Goal: Information Seeking & Learning: Learn about a topic

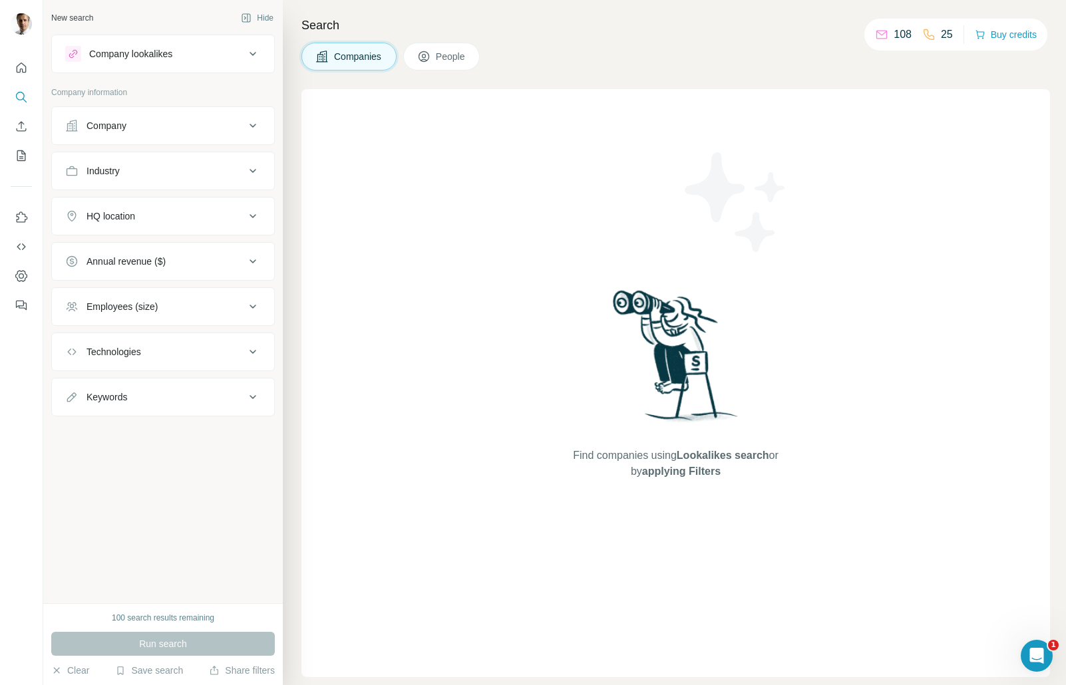
click at [207, 172] on div "Industry" at bounding box center [155, 170] width 180 height 13
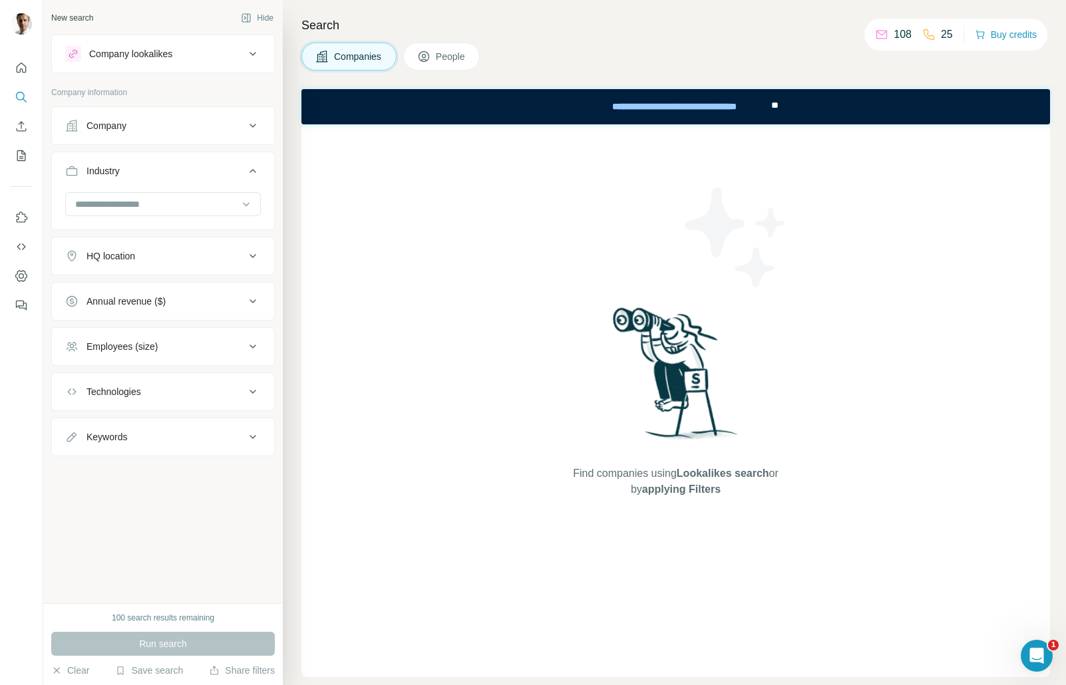
click at [207, 172] on div "Industry" at bounding box center [155, 170] width 180 height 13
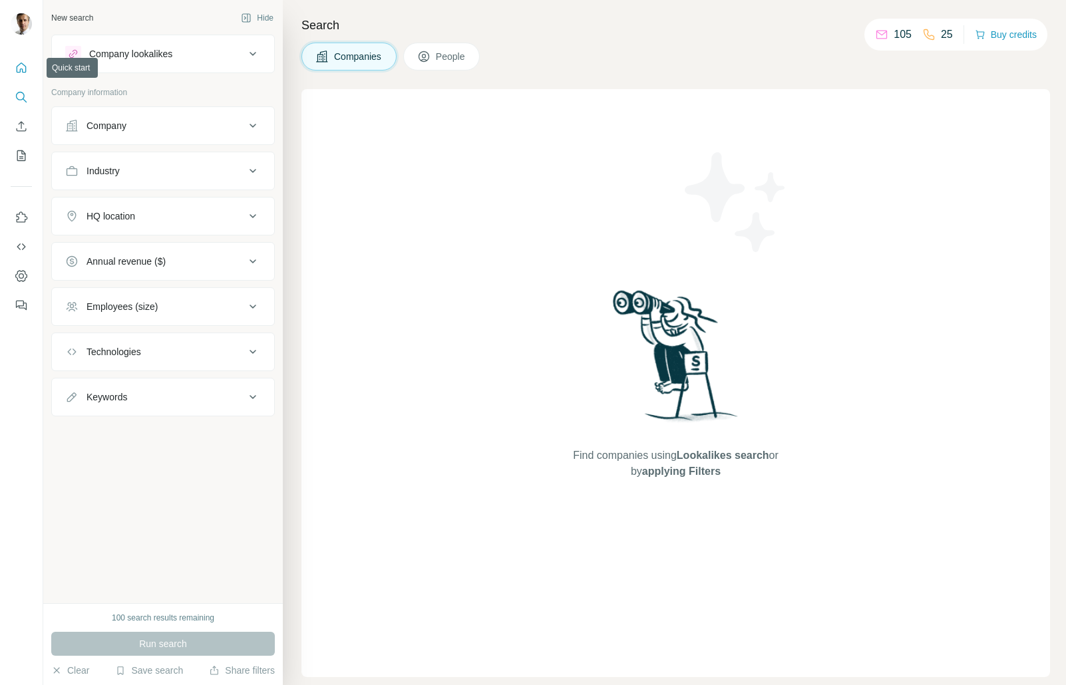
click at [21, 65] on icon "Quick start" at bounding box center [21, 67] width 13 height 13
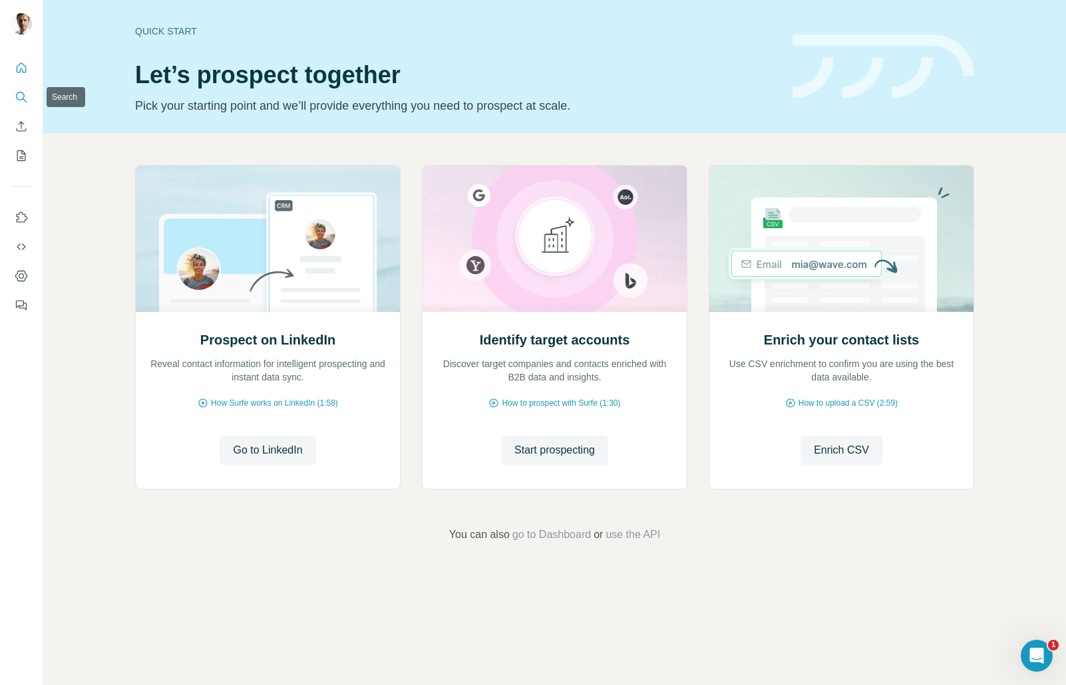
click at [20, 94] on icon "Search" at bounding box center [21, 96] width 13 height 13
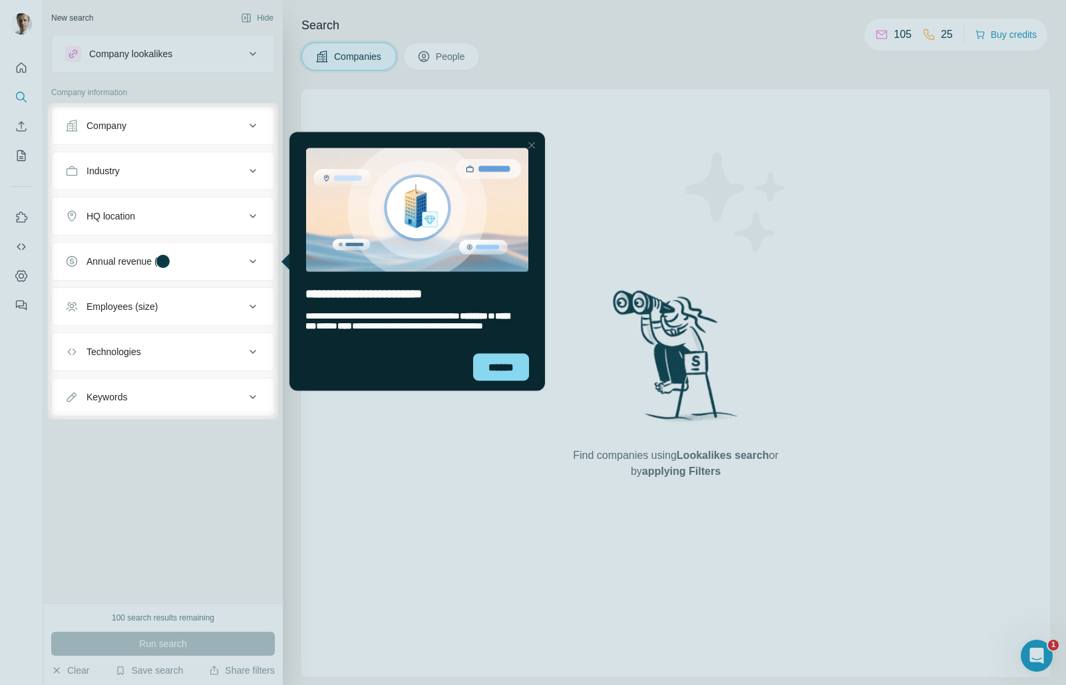
click at [19, 152] on div at bounding box center [24, 261] width 48 height 317
drag, startPoint x: 491, startPoint y: 369, endPoint x: 770, endPoint y: 498, distance: 307.1
click at [491, 369] on div "******" at bounding box center [501, 366] width 56 height 27
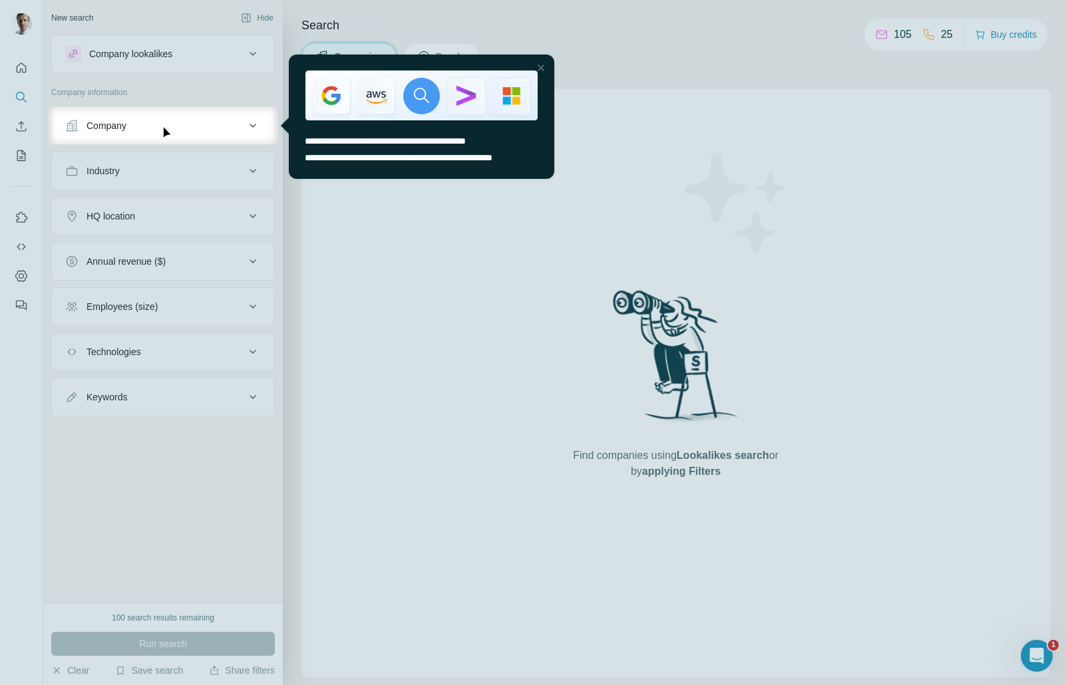
drag, startPoint x: 540, startPoint y: 68, endPoint x: 817, endPoint y: 106, distance: 280.0
click at [540, 68] on div "Close Step" at bounding box center [541, 68] width 16 height 16
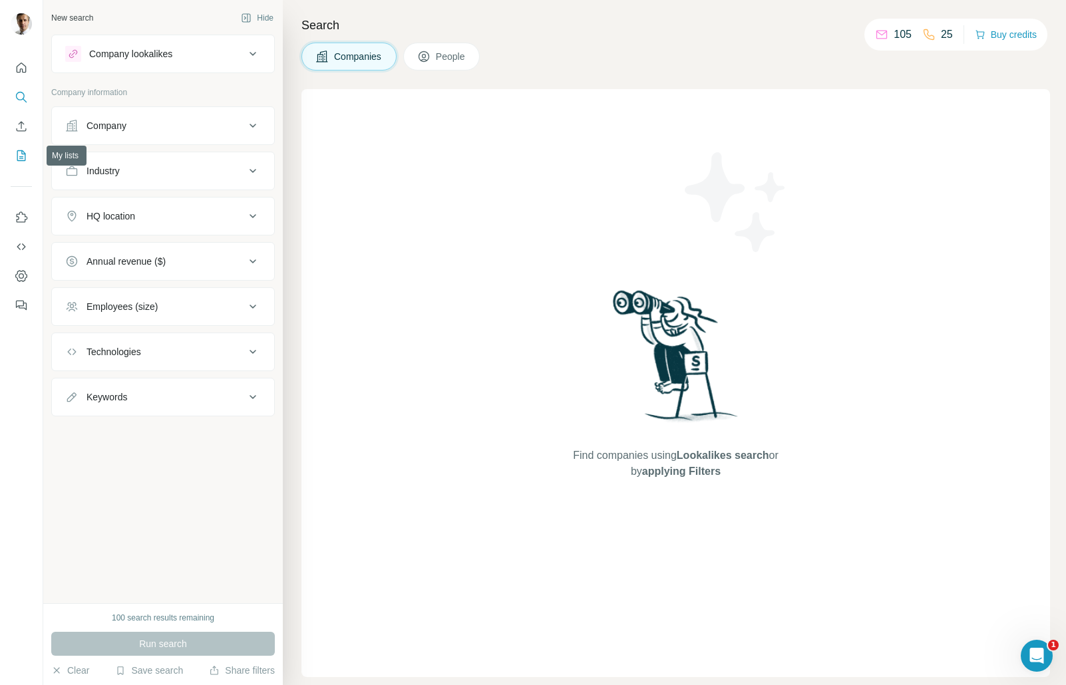
click at [22, 154] on icon "My lists" at bounding box center [22, 154] width 7 height 9
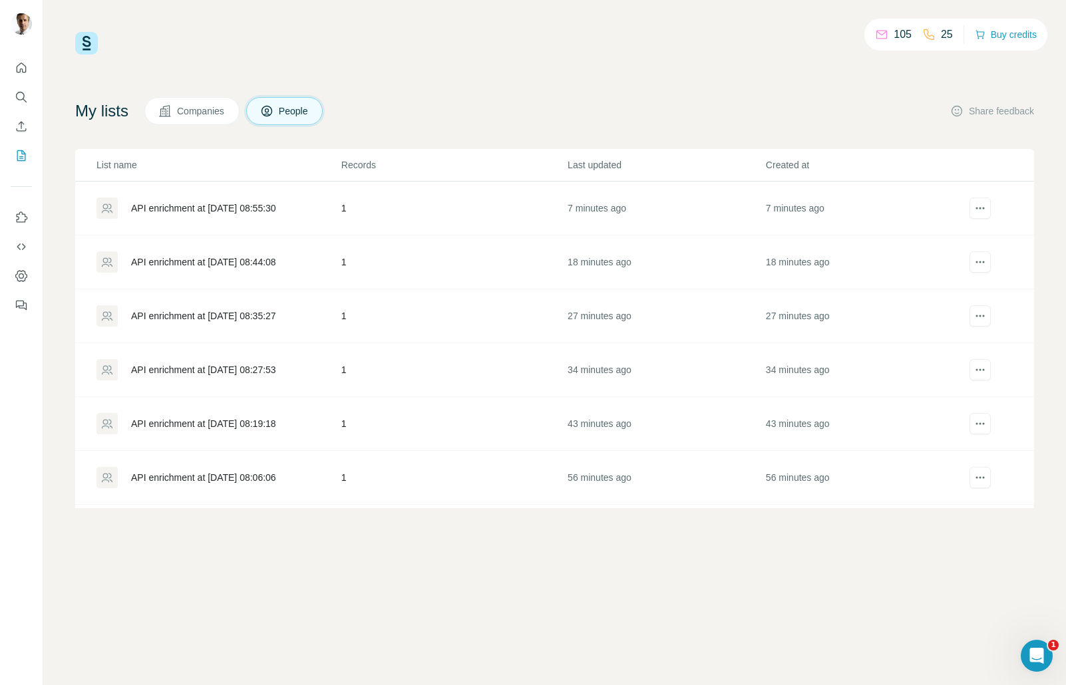
click at [189, 114] on span "Companies" at bounding box center [201, 110] width 49 height 13
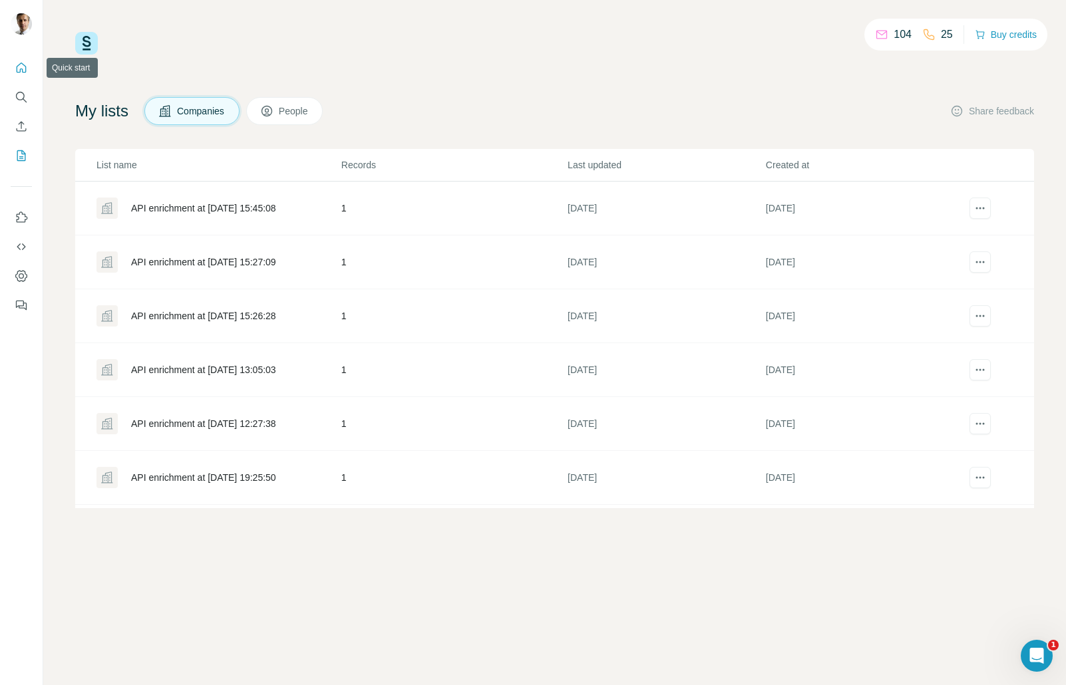
click at [21, 69] on icon "Quick start" at bounding box center [22, 68] width 10 height 10
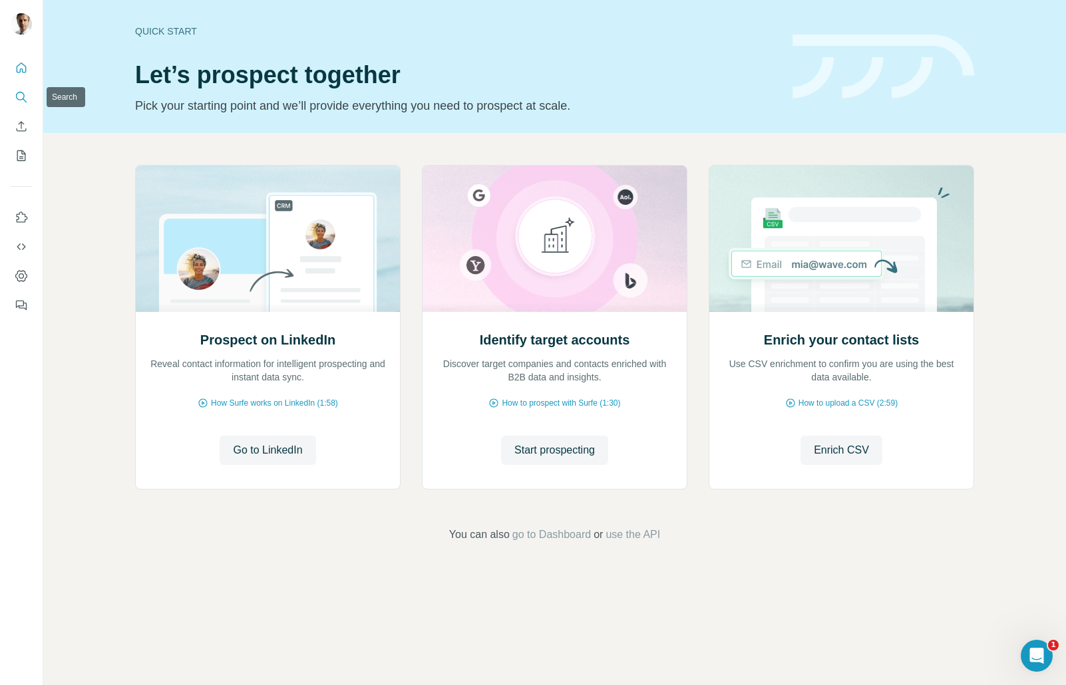
click at [20, 97] on icon "Search" at bounding box center [21, 96] width 13 height 13
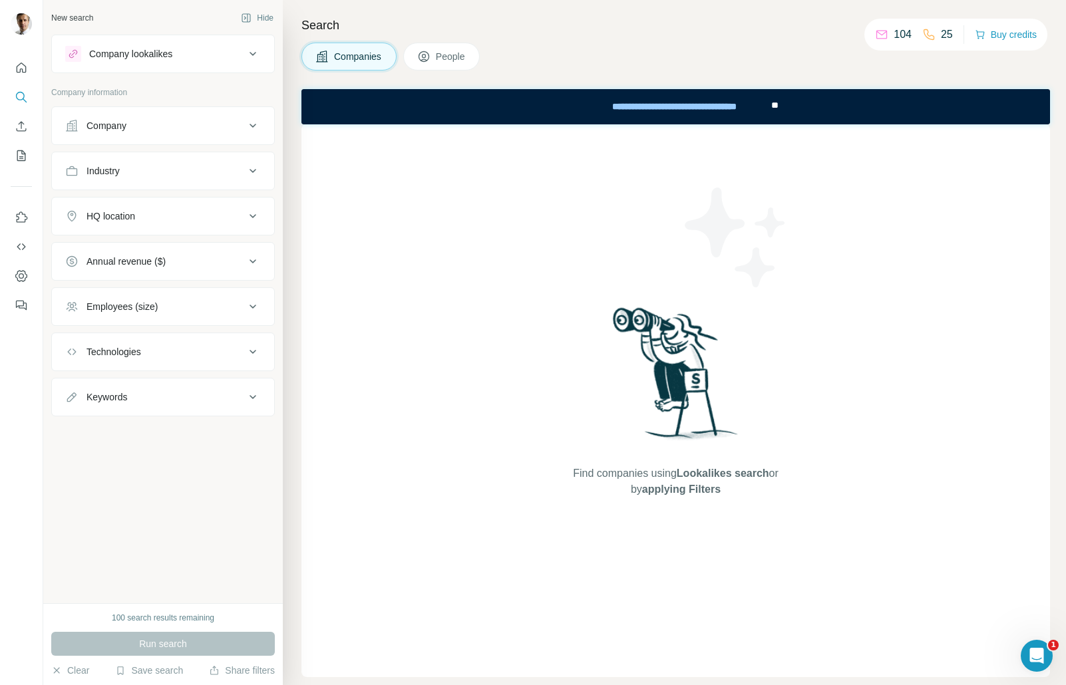
click at [177, 163] on button "Industry" at bounding box center [163, 171] width 222 height 32
click at [156, 200] on input at bounding box center [156, 204] width 164 height 15
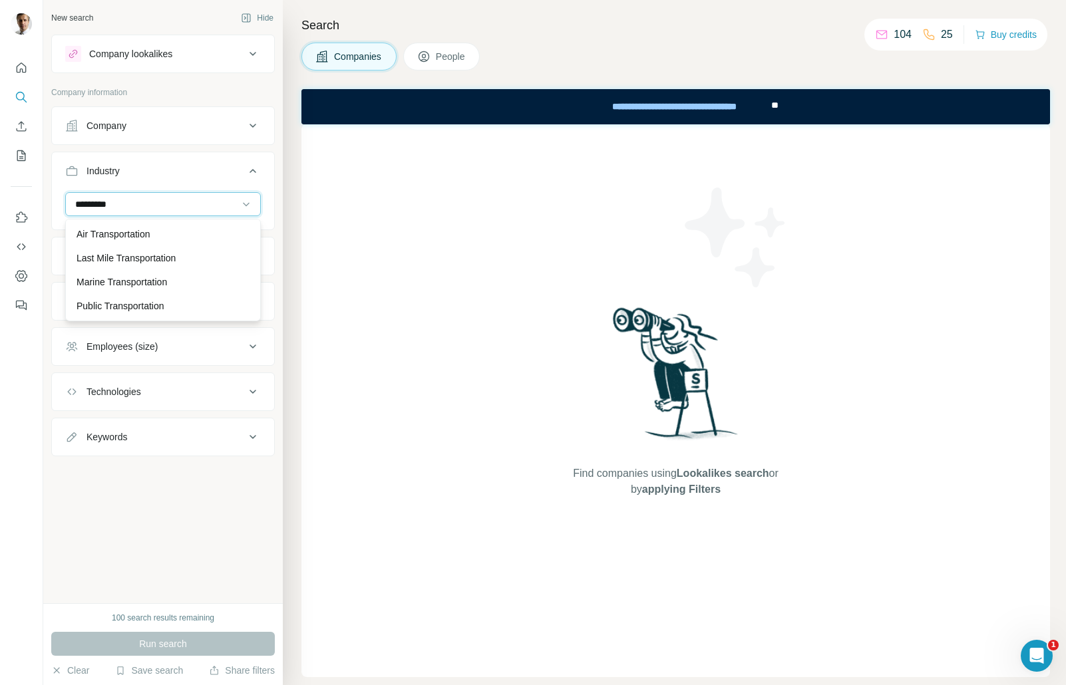
type input "*********"
click at [508, 341] on div "Find companies using Lookalikes search or by applying Filters" at bounding box center [675, 400] width 748 height 553
